Goal: Register for event/course: Register for event/course

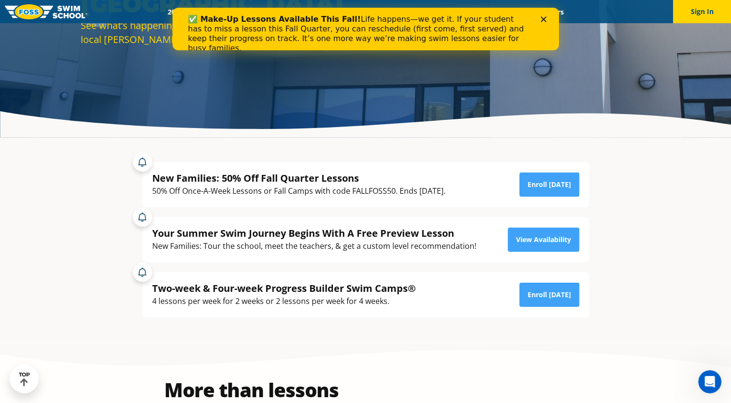
click at [545, 16] on div "✅ Make-Up Lessons Available This Fall! Life happens—we get it. If your student …" at bounding box center [365, 34] width 387 height 44
click at [544, 20] on icon "Close" at bounding box center [543, 19] width 6 height 6
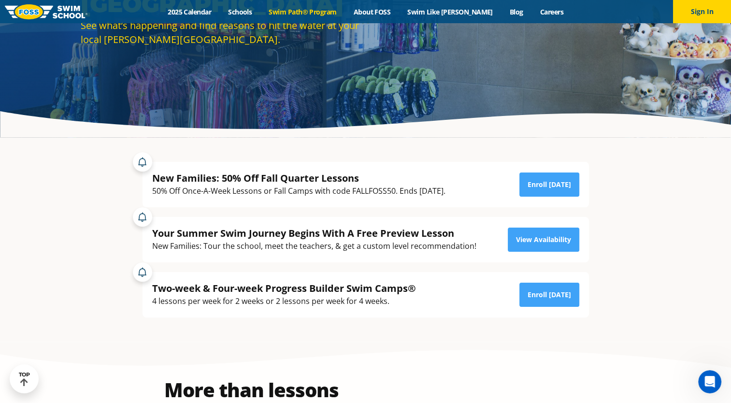
click at [312, 9] on link "Swim Path® Program" at bounding box center [302, 11] width 85 height 9
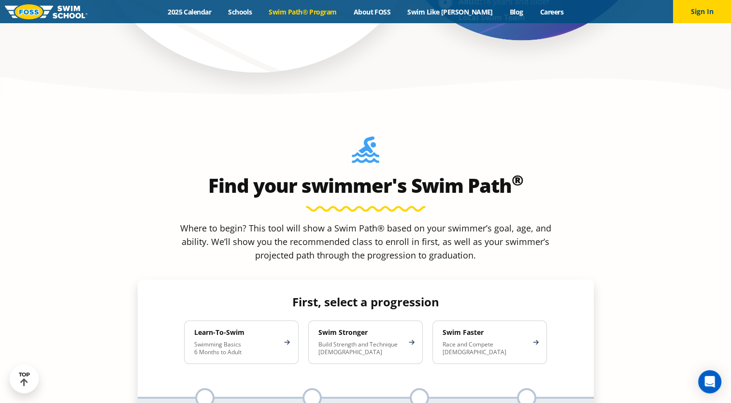
scroll to position [822, 0]
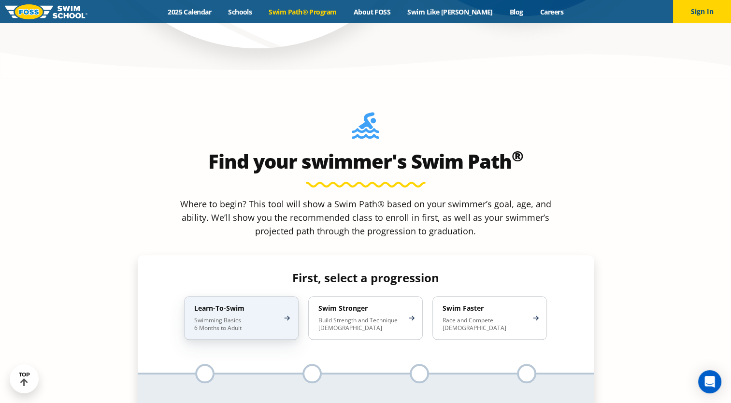
click at [273, 317] on p "Swimming Basics 6 Months to Adult" at bounding box center [236, 324] width 85 height 15
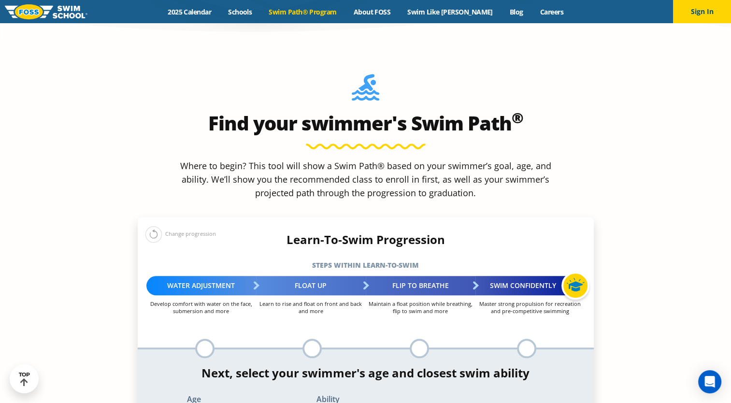
scroll to position [918, 0]
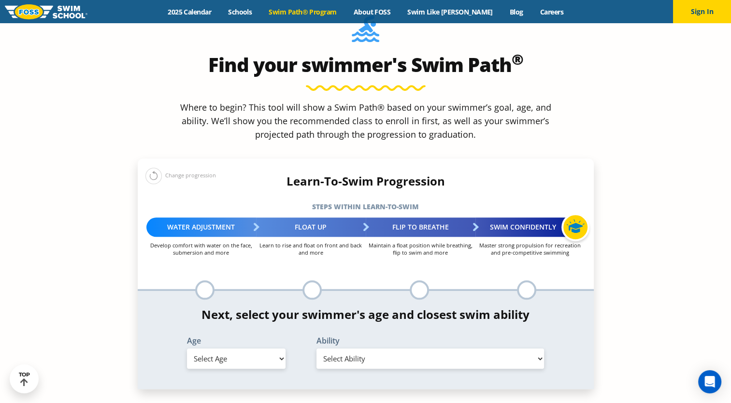
click at [367, 348] on select "Select Ability" at bounding box center [431, 358] width 228 height 20
click at [502, 348] on select "Select Ability" at bounding box center [431, 358] width 228 height 20
click at [521, 348] on select "Select Ability" at bounding box center [431, 358] width 228 height 20
click at [231, 348] on select "Select Age 6 months - 1 year 1 year 2 years 3 years 4 years 5 years 6 years 7 y…" at bounding box center [236, 358] width 99 height 20
select select "8-years"
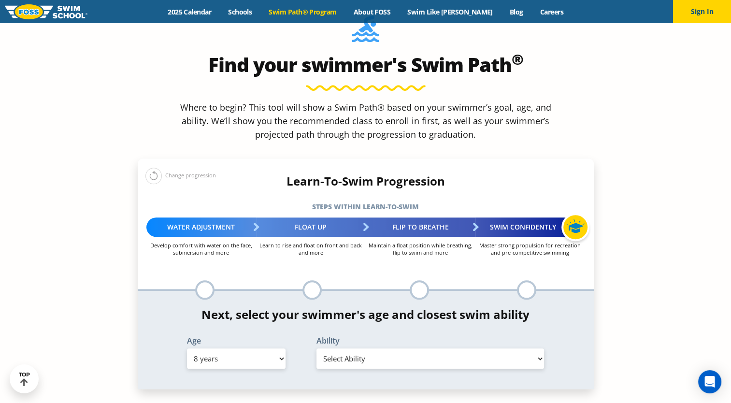
click at [187, 348] on select "Select Age 6 months - 1 year 1 year 2 years 3 years 4 years 5 years 6 years 7 y…" at bounding box center [236, 358] width 99 height 20
click at [423, 348] on select "Select Ability First in-water experience When in the water, reliant on a life j…" at bounding box center [431, 358] width 228 height 20
select select "8-years-when-in-the-water-reliant-on-a-life-jacket-or-floatation-device"
click at [317, 348] on select "Select Ability First in-water experience When in the water, reliant on a life j…" at bounding box center [431, 358] width 228 height 20
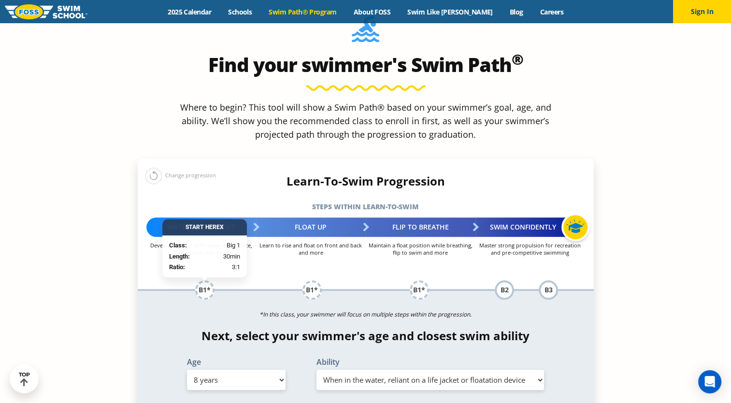
click at [649, 309] on section "Find your swimmer's Swim Path ® Where to begin? This tool will show a Swim Path…" at bounding box center [365, 292] width 731 height 621
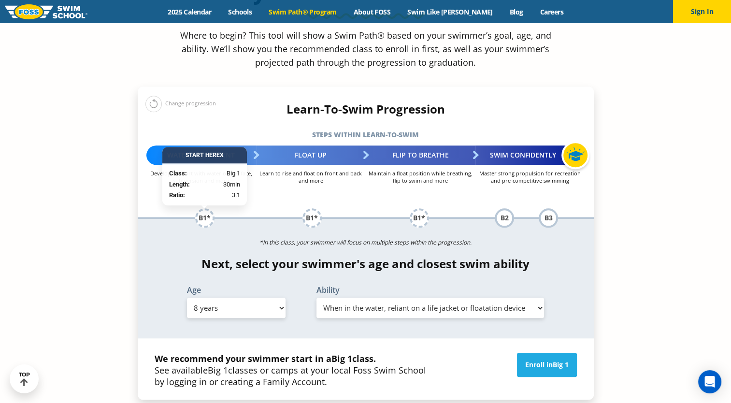
scroll to position [1015, 0]
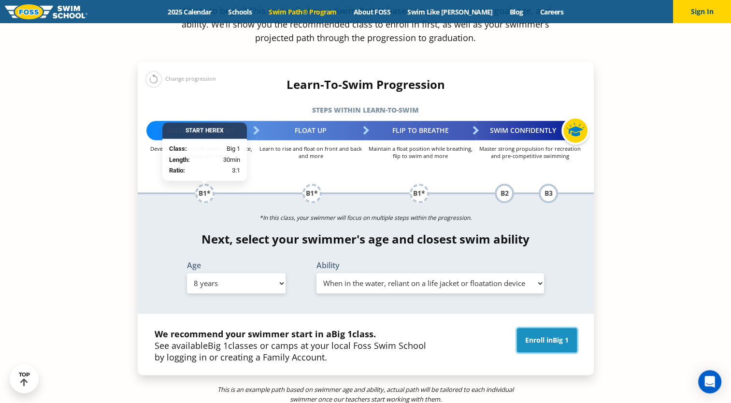
click at [525, 328] on link "Enroll in Big 1" at bounding box center [547, 340] width 60 height 24
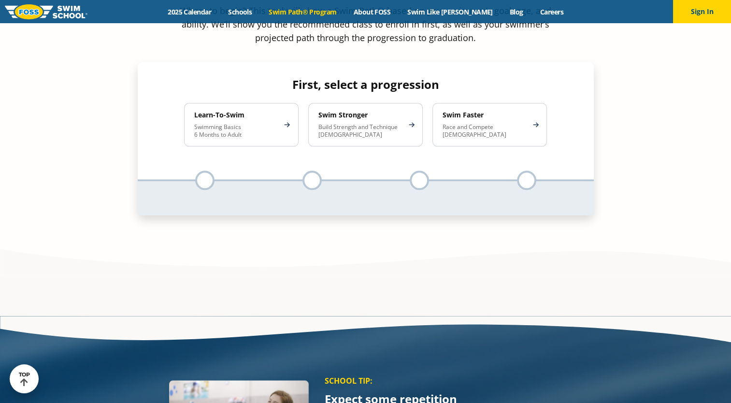
scroll to position [1015, 0]
click at [260, 14] on link "Schools" at bounding box center [240, 11] width 41 height 9
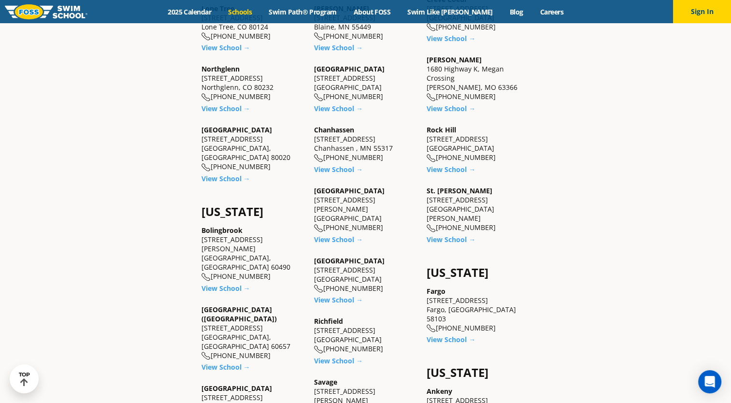
scroll to position [532, 0]
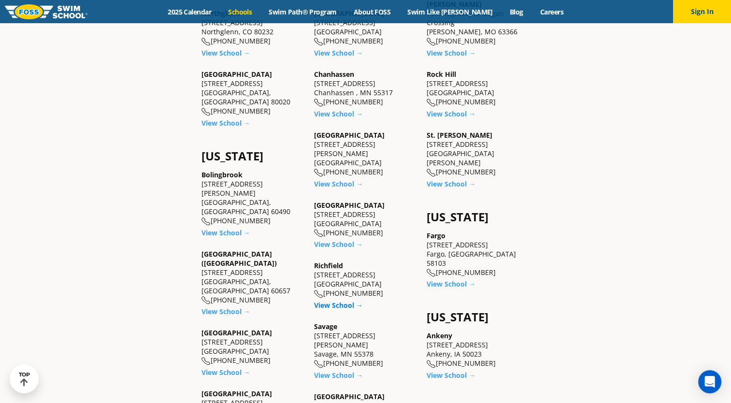
click at [347, 301] on link "View School →" at bounding box center [338, 305] width 49 height 9
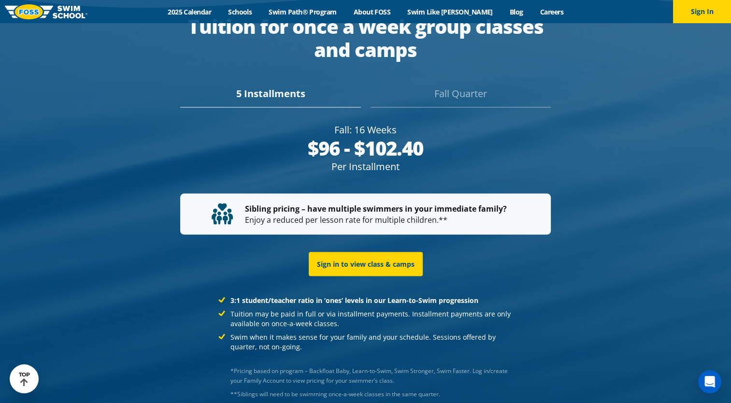
scroll to position [1823, 0]
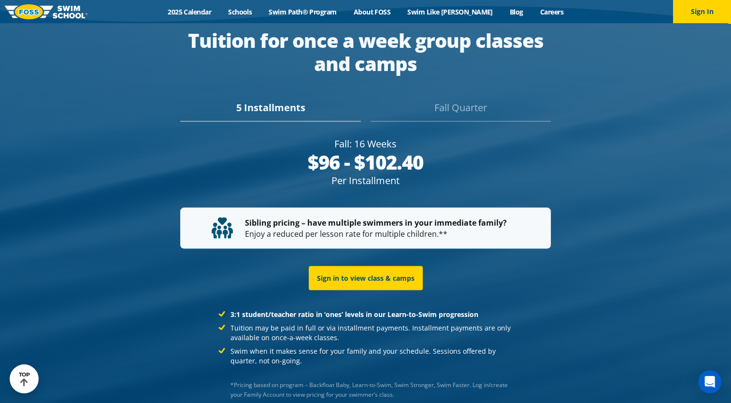
click at [433, 100] on div "Fall Quarter" at bounding box center [461, 110] width 180 height 21
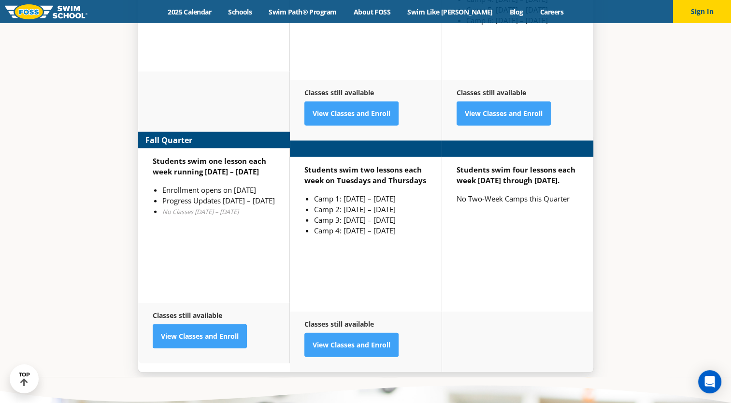
scroll to position [2451, 0]
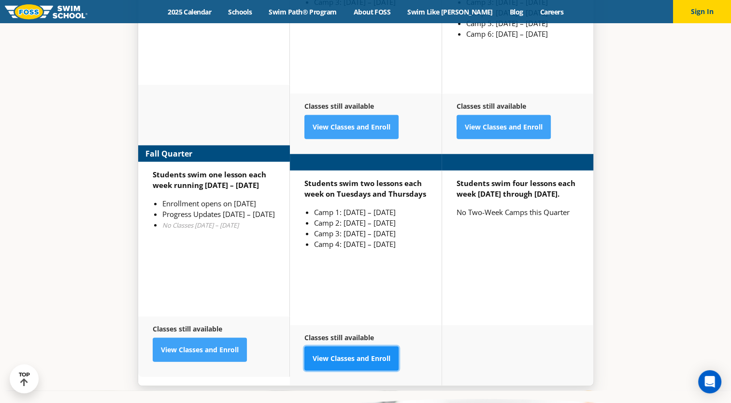
click at [337, 347] on link "View Classes and Enroll" at bounding box center [351, 359] width 94 height 24
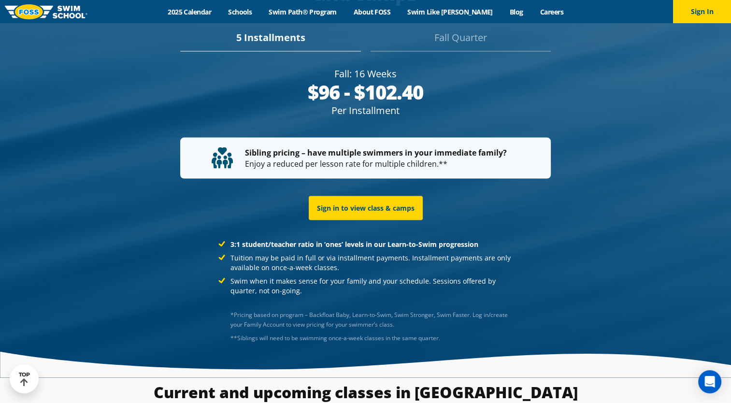
scroll to position [1871, 0]
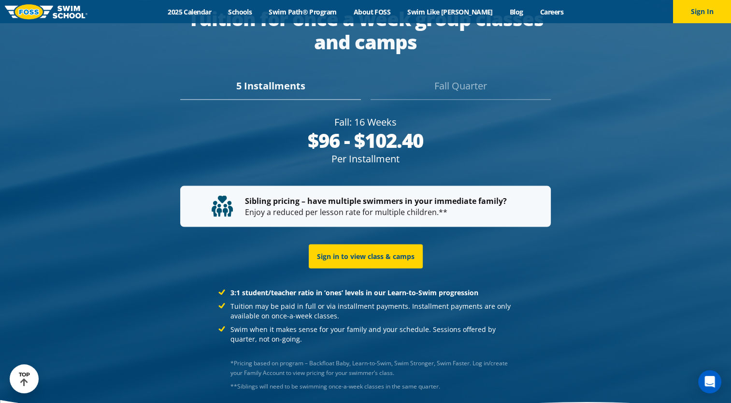
click at [451, 79] on div "Fall Quarter" at bounding box center [461, 89] width 180 height 21
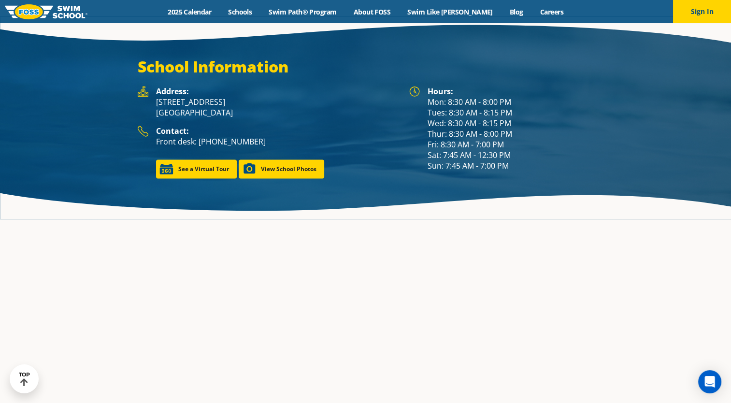
scroll to position [1326, 0]
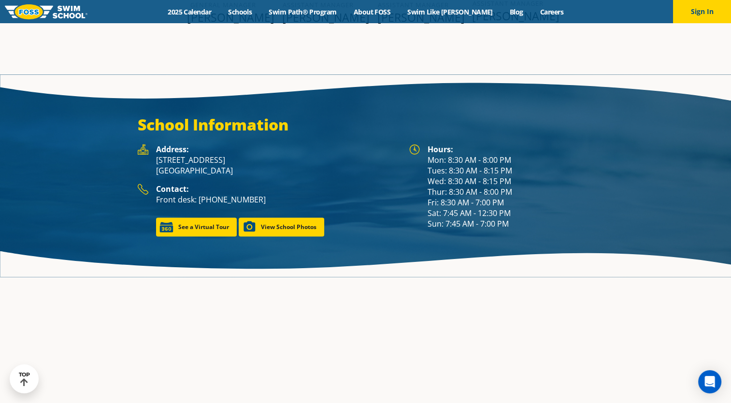
drag, startPoint x: 240, startPoint y: 159, endPoint x: 151, endPoint y: 150, distance: 89.4
click at [151, 150] on div "Address: [STREET_ADDRESS]" at bounding box center [269, 164] width 262 height 40
drag, startPoint x: 151, startPoint y: 150, endPoint x: 168, endPoint y: 150, distance: 17.4
copy p "[STREET_ADDRESS]"
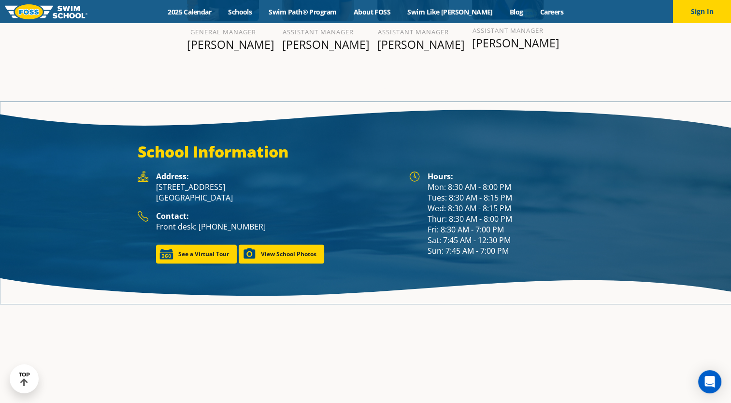
scroll to position [1340, 0]
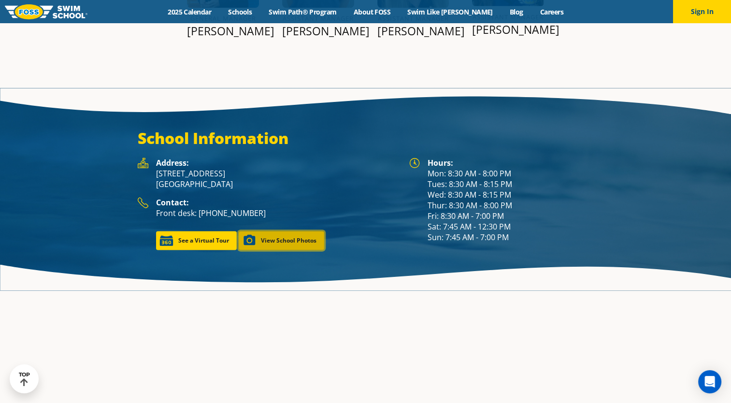
click at [292, 231] on link "View School Photos" at bounding box center [282, 240] width 86 height 19
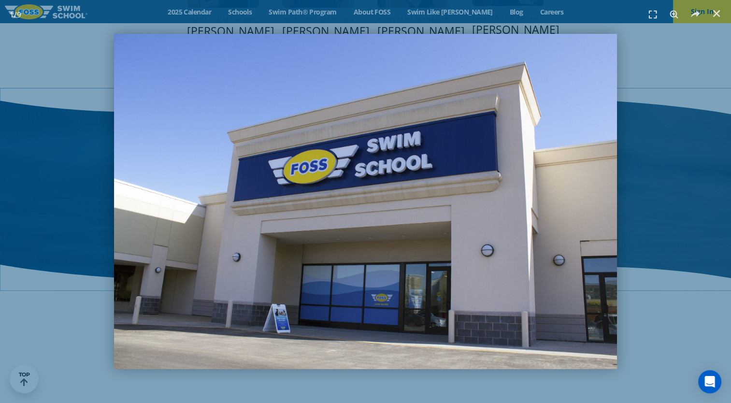
click at [694, 104] on div "1 / 9" at bounding box center [366, 201] width 664 height 335
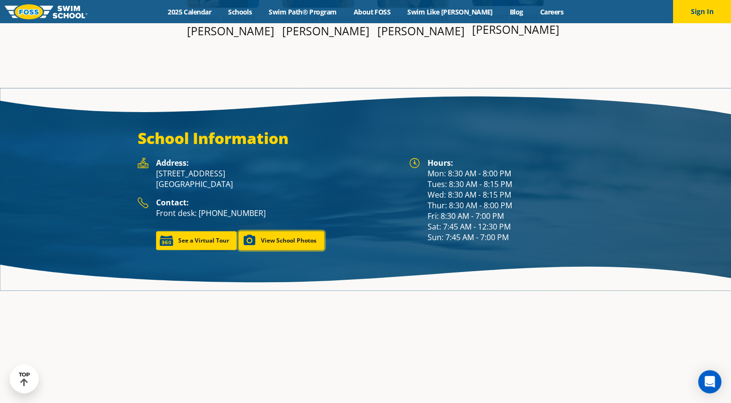
scroll to position [1326, 0]
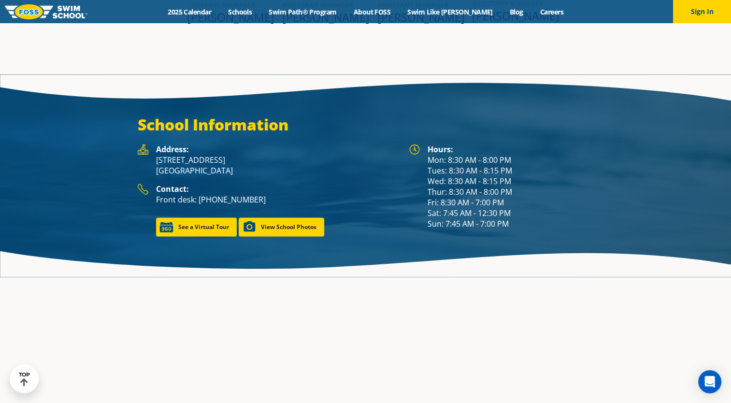
click at [268, 194] on p "Front desk: [PHONE_NUMBER]" at bounding box center [278, 199] width 244 height 11
drag, startPoint x: 260, startPoint y: 185, endPoint x: 198, endPoint y: 188, distance: 61.9
click at [198, 194] on p "Front desk: [PHONE_NUMBER]" at bounding box center [278, 199] width 244 height 11
copy p "[PHONE_NUMBER]"
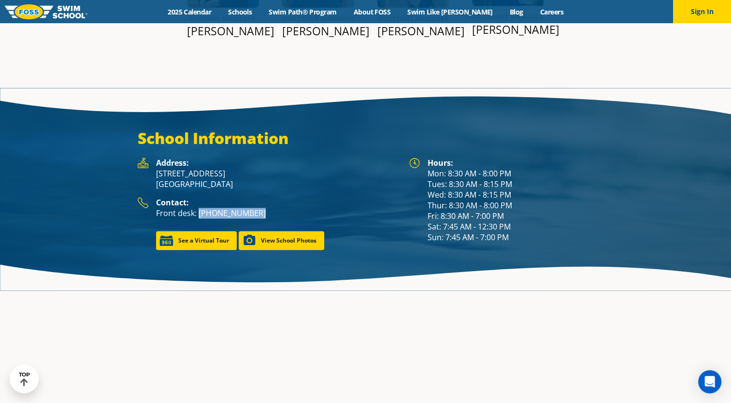
click at [271, 208] on p "Front desk: [PHONE_NUMBER]" at bounding box center [278, 213] width 244 height 11
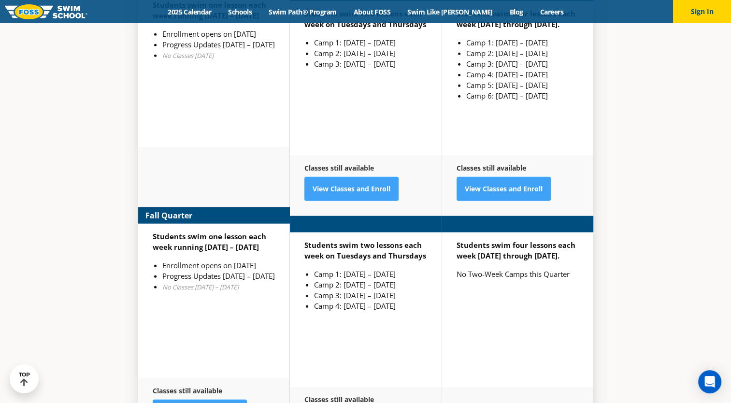
scroll to position [2376, 0]
